Goal: Check status: Check status

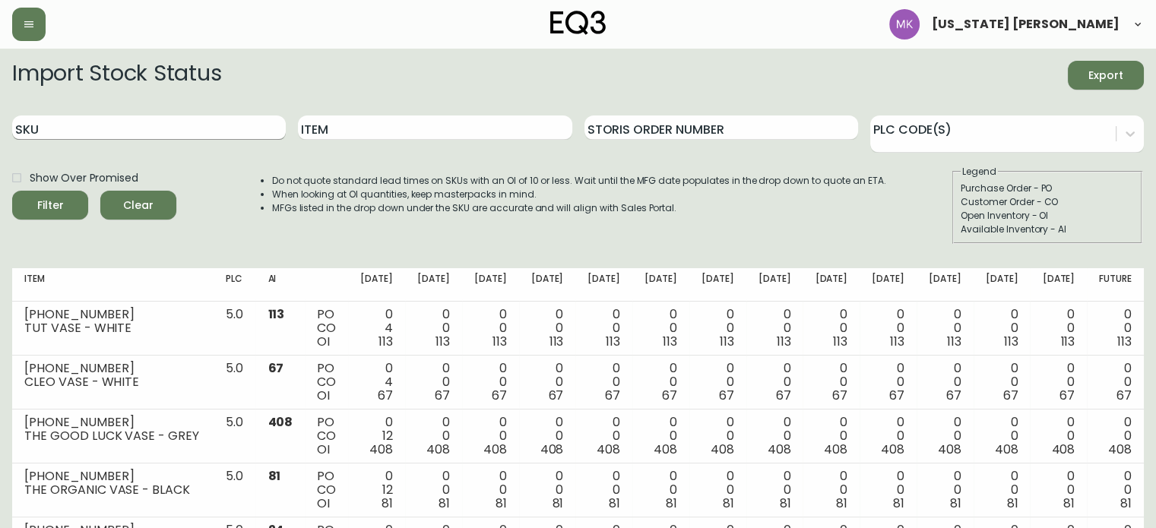
click at [82, 122] on input "SKU" at bounding box center [149, 127] width 274 height 24
paste input "7130-0437-16"
click at [12, 191] on button "Filter" at bounding box center [50, 205] width 76 height 29
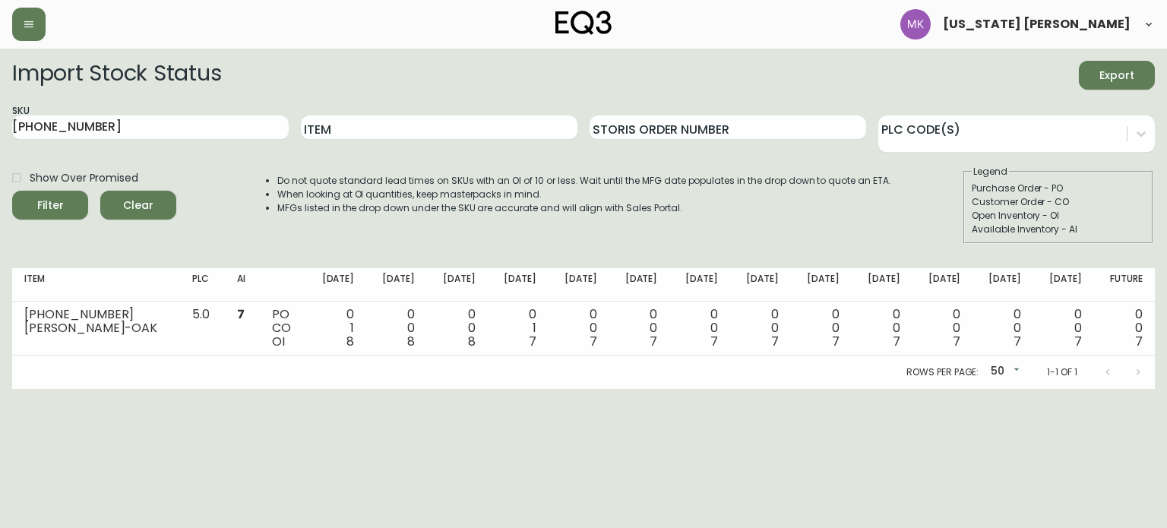
drag, startPoint x: 96, startPoint y: 124, endPoint x: 0, endPoint y: 103, distance: 98.8
click at [0, 106] on main "Import Stock Status Export SKU 7130-0437-16 Item Storis Order Number PLC Code(s…" at bounding box center [583, 219] width 1167 height 340
paste input "428"
click at [12, 191] on button "Filter" at bounding box center [50, 205] width 76 height 29
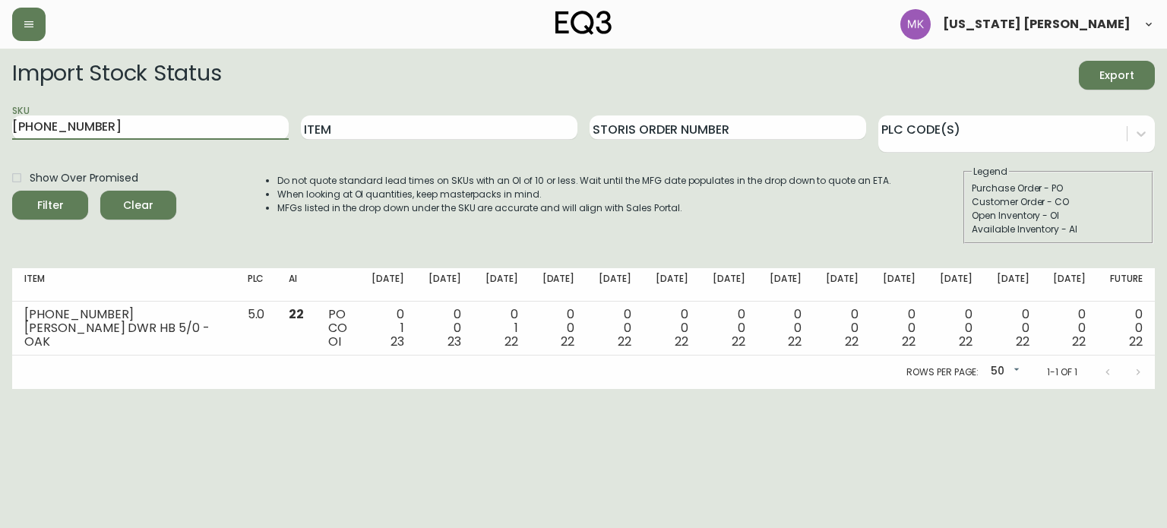
drag, startPoint x: 126, startPoint y: 123, endPoint x: 0, endPoint y: 72, distance: 136.0
click at [0, 72] on main "Import Stock Status Export SKU 7130-428-16 Item Storis Order Number PLC Code(s)…" at bounding box center [583, 219] width 1167 height 340
paste input "12"
click at [12, 191] on button "Filter" at bounding box center [50, 205] width 76 height 29
drag, startPoint x: 134, startPoint y: 123, endPoint x: 0, endPoint y: 130, distance: 133.9
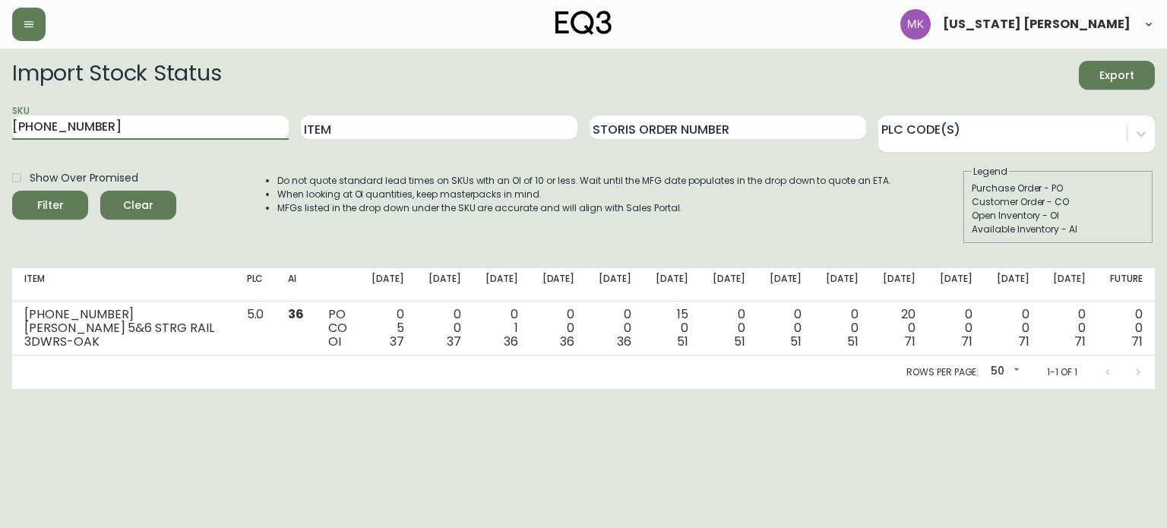
click at [0, 130] on main "Import Stock Status Export SKU 7130-412-16 Item Storis Order Number PLC Code(s)…" at bounding box center [583, 219] width 1167 height 340
paste input "9"
click at [12, 191] on button "Filter" at bounding box center [50, 205] width 76 height 29
drag, startPoint x: 139, startPoint y: 122, endPoint x: 0, endPoint y: 46, distance: 158.4
click at [0, 46] on div "Montana Kehler Import Stock Status Export SKU 7130-419-16 Item Storis Order Num…" at bounding box center [583, 194] width 1167 height 389
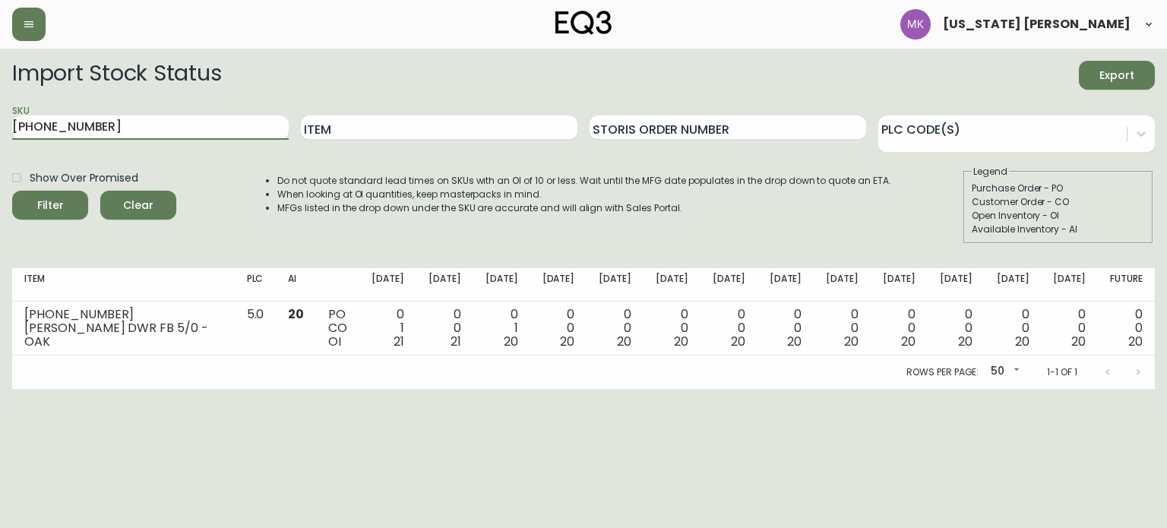
paste input "50"
type input "7130-450-16"
click at [12, 191] on button "Filter" at bounding box center [50, 205] width 76 height 29
